Goal: Information Seeking & Learning: Learn about a topic

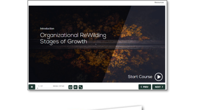
scroll to position [629, 0]
